Goal: Find specific page/section: Find specific page/section

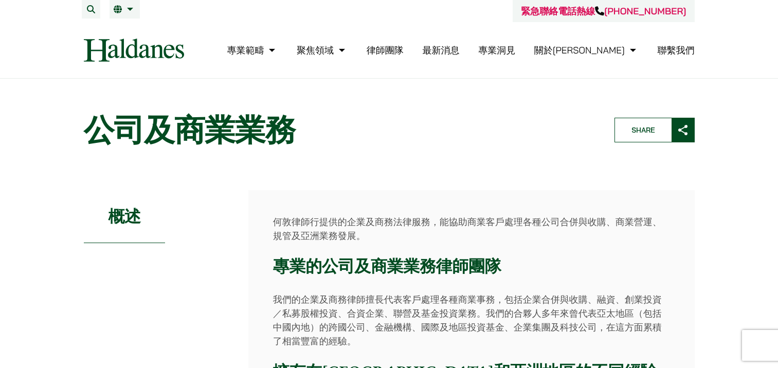
scroll to position [412, 0]
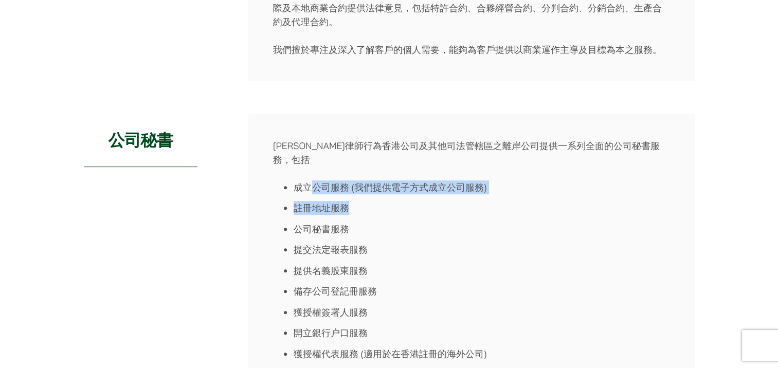
drag, startPoint x: 309, startPoint y: 168, endPoint x: 465, endPoint y: 191, distance: 157.7
click at [465, 191] on ul "成立公司服務 (我們提供電子方式成立公司服務) 註冊地址服務 公司秘書服務 提交法定報表服務 提供名義股東服務 備存公司登記冊服務 獲授權簽署人服務 開立銀行…" at bounding box center [471, 313] width 397 height 264
drag, startPoint x: 465, startPoint y: 191, endPoint x: 475, endPoint y: 197, distance: 12.2
click at [475, 201] on li "註冊地址服務" at bounding box center [482, 208] width 377 height 14
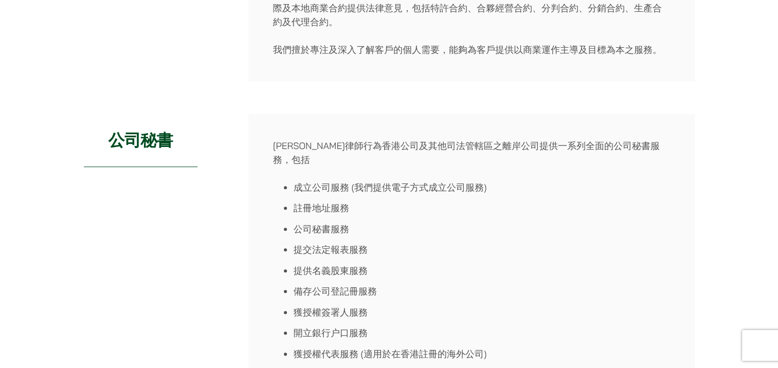
click at [317, 142] on p "何敦律師行為香港公司及其他司法管轄區之離岸公司提供一系列全面的公司秘書服務，包括" at bounding box center [471, 153] width 397 height 28
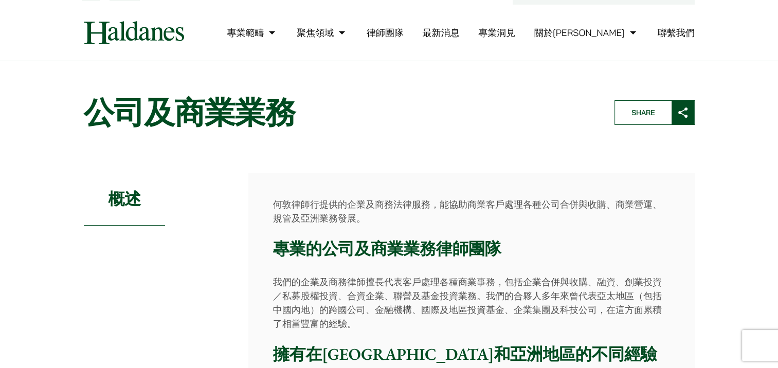
scroll to position [0, 0]
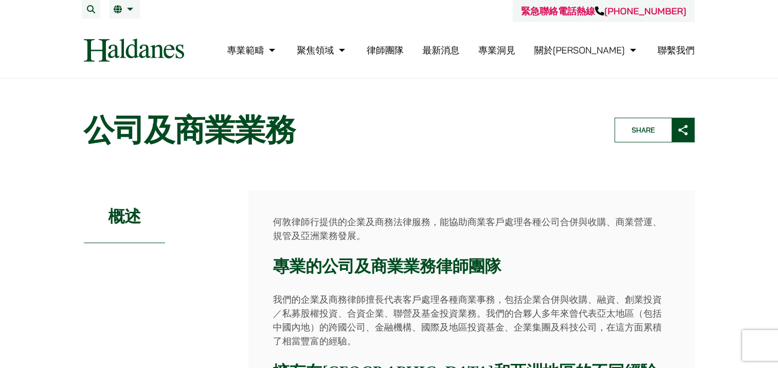
click at [404, 51] on link "律師團隊" at bounding box center [385, 50] width 37 height 12
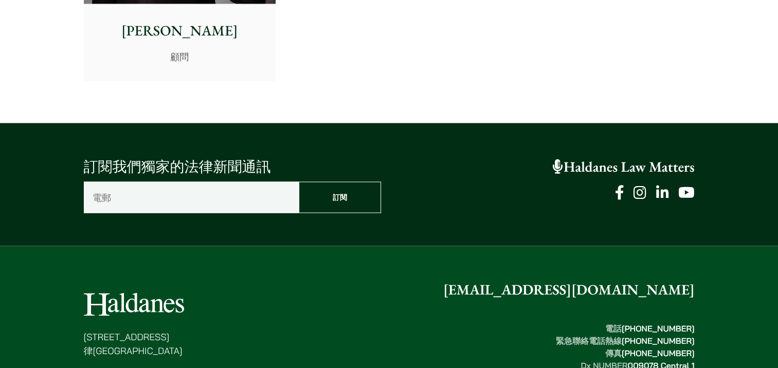
scroll to position [5811, 0]
